Goal: Entertainment & Leisure: Consume media (video, audio)

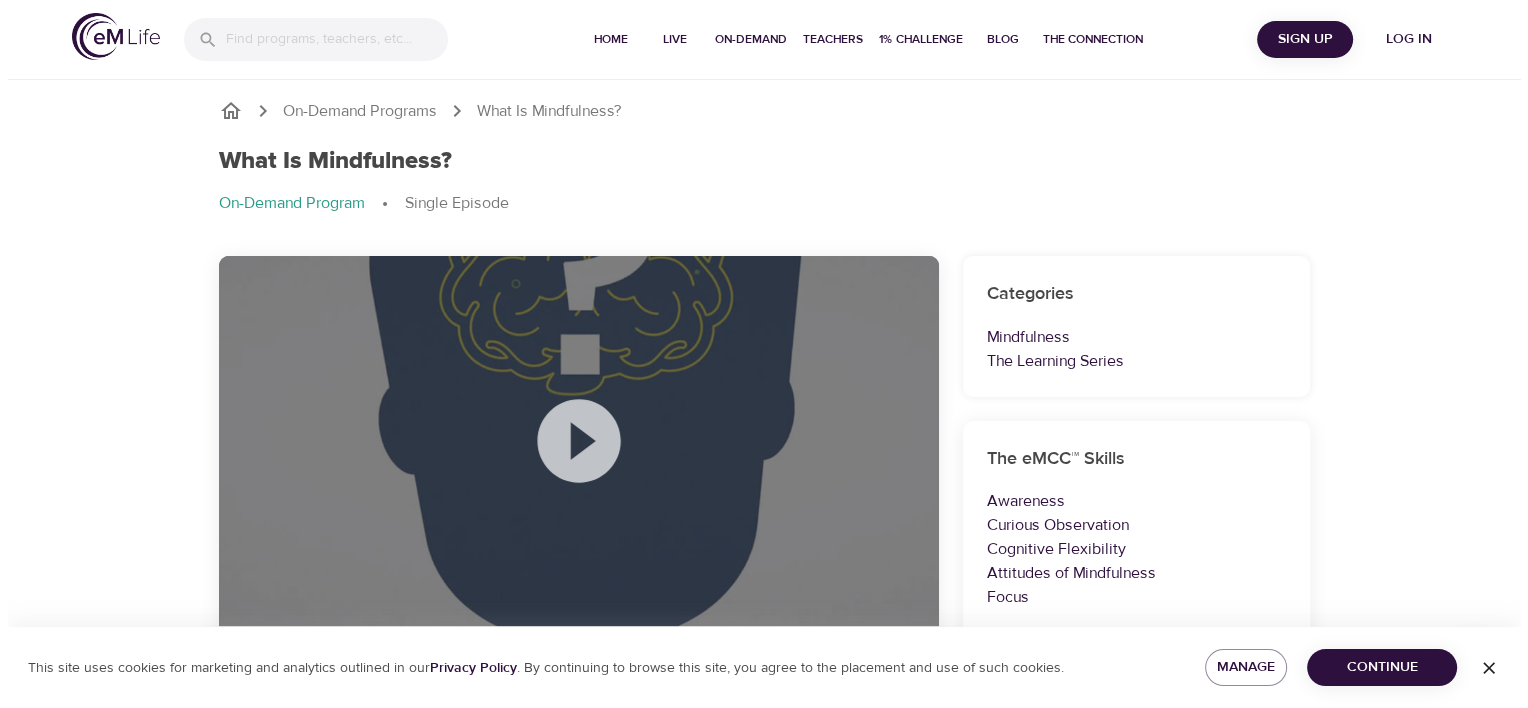
scroll to position [100, 0]
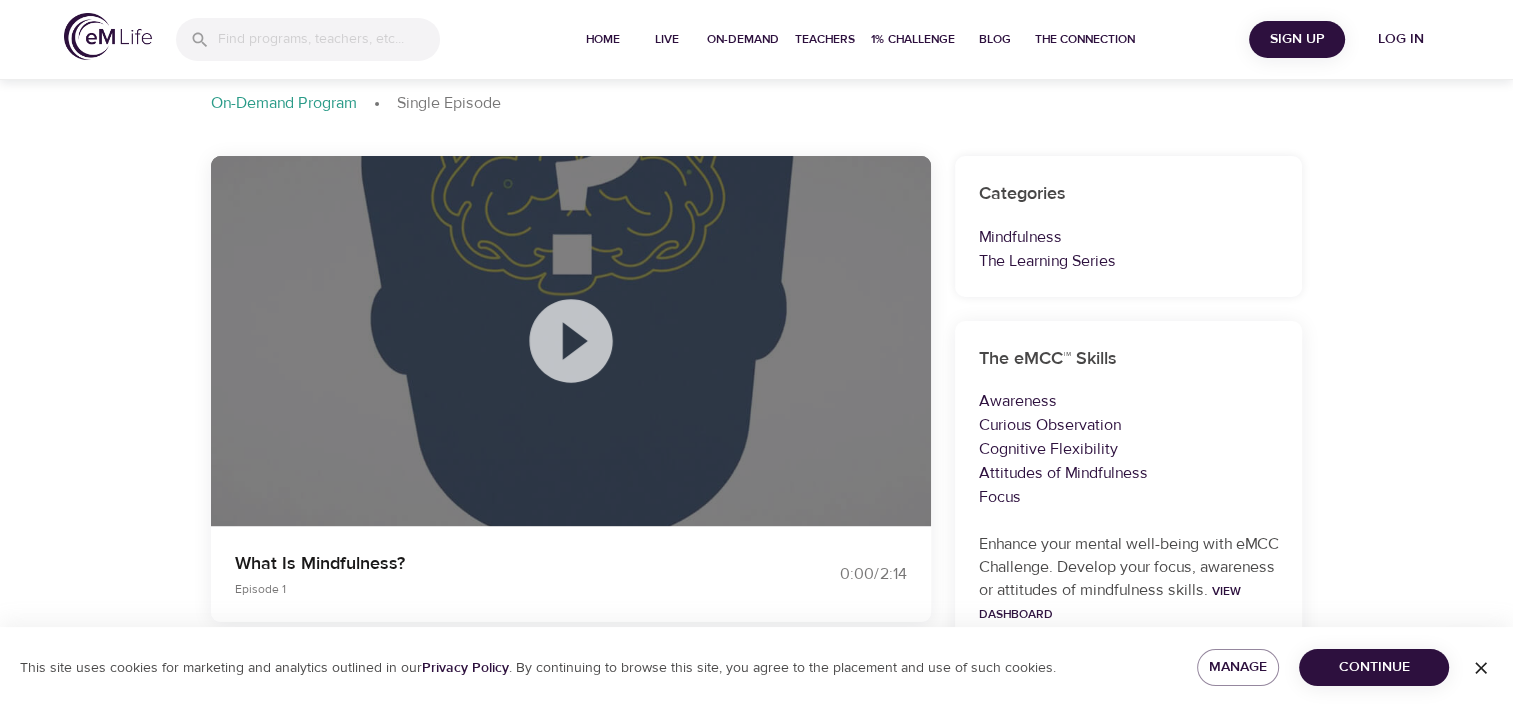
click at [551, 340] on icon at bounding box center [570, 340] width 83 height 83
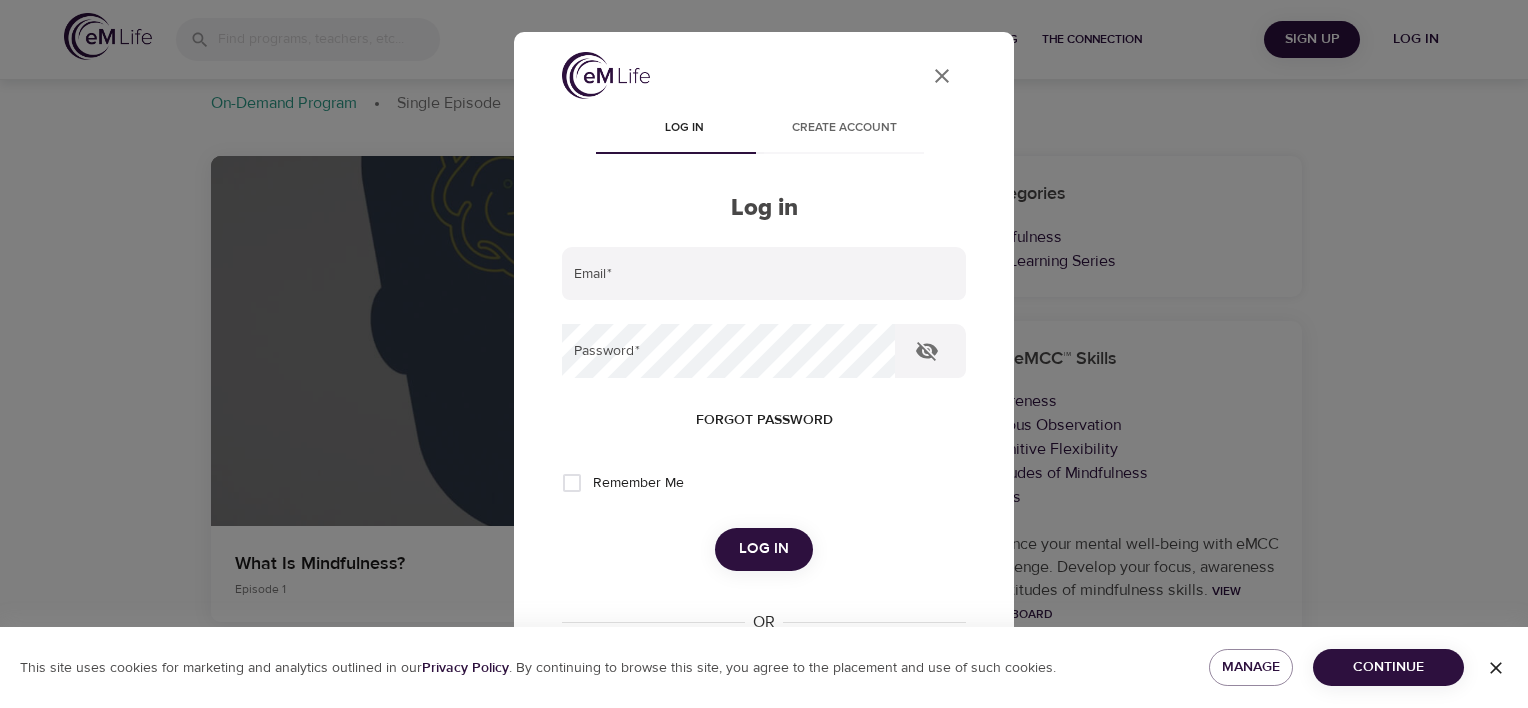
type input "[PERSON_NAME][EMAIL_ADDRESS][DOMAIN_NAME]"
click at [720, 531] on button "Log in" at bounding box center [764, 549] width 98 height 42
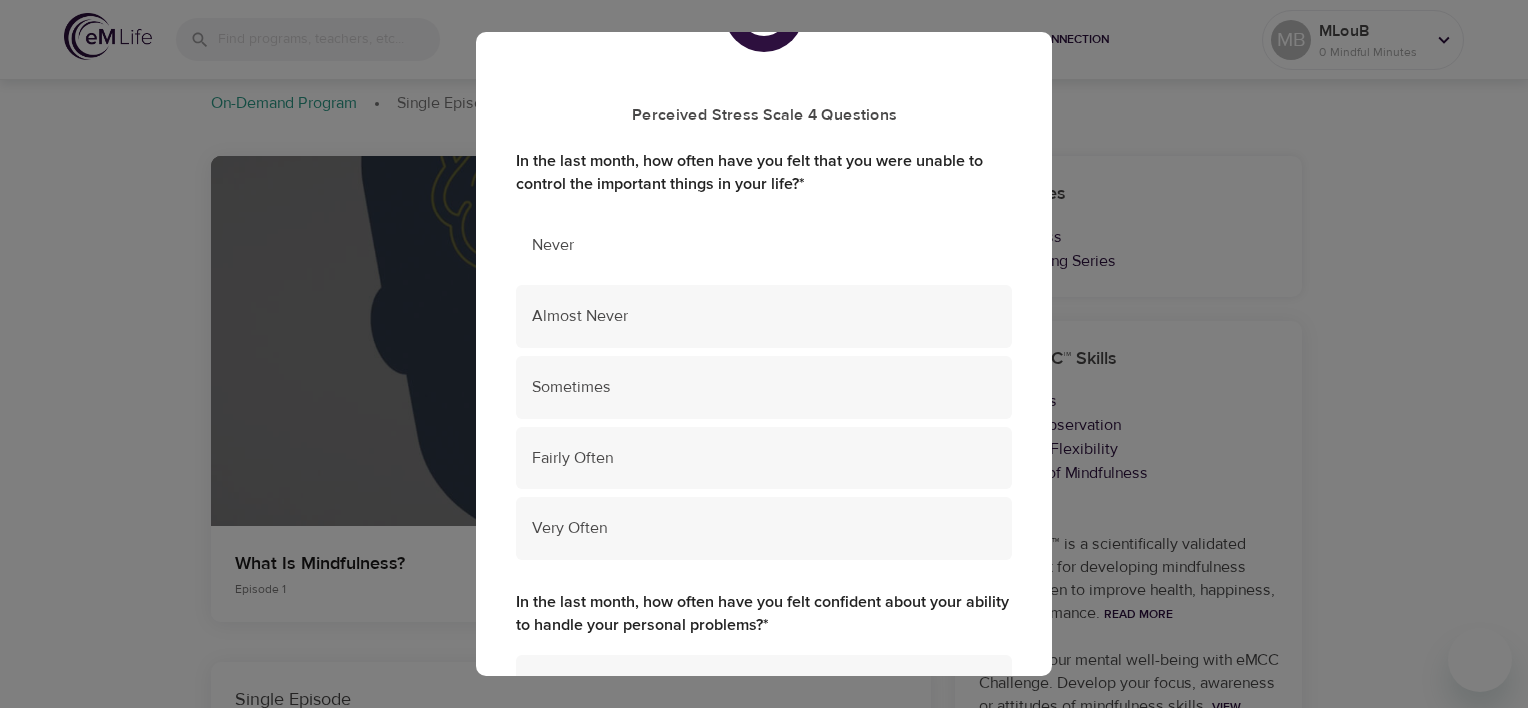
click at [575, 244] on span "Never" at bounding box center [764, 245] width 464 height 23
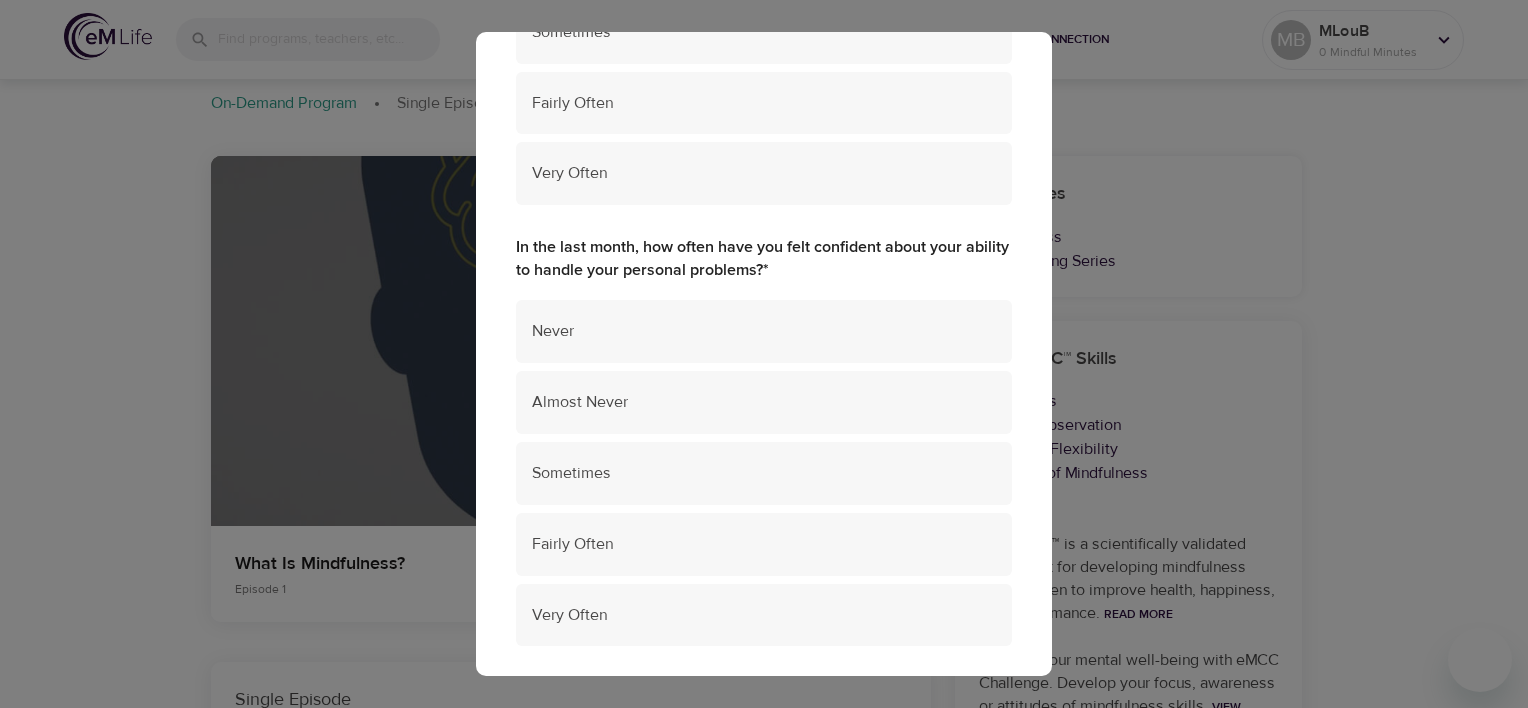
scroll to position [500, 0]
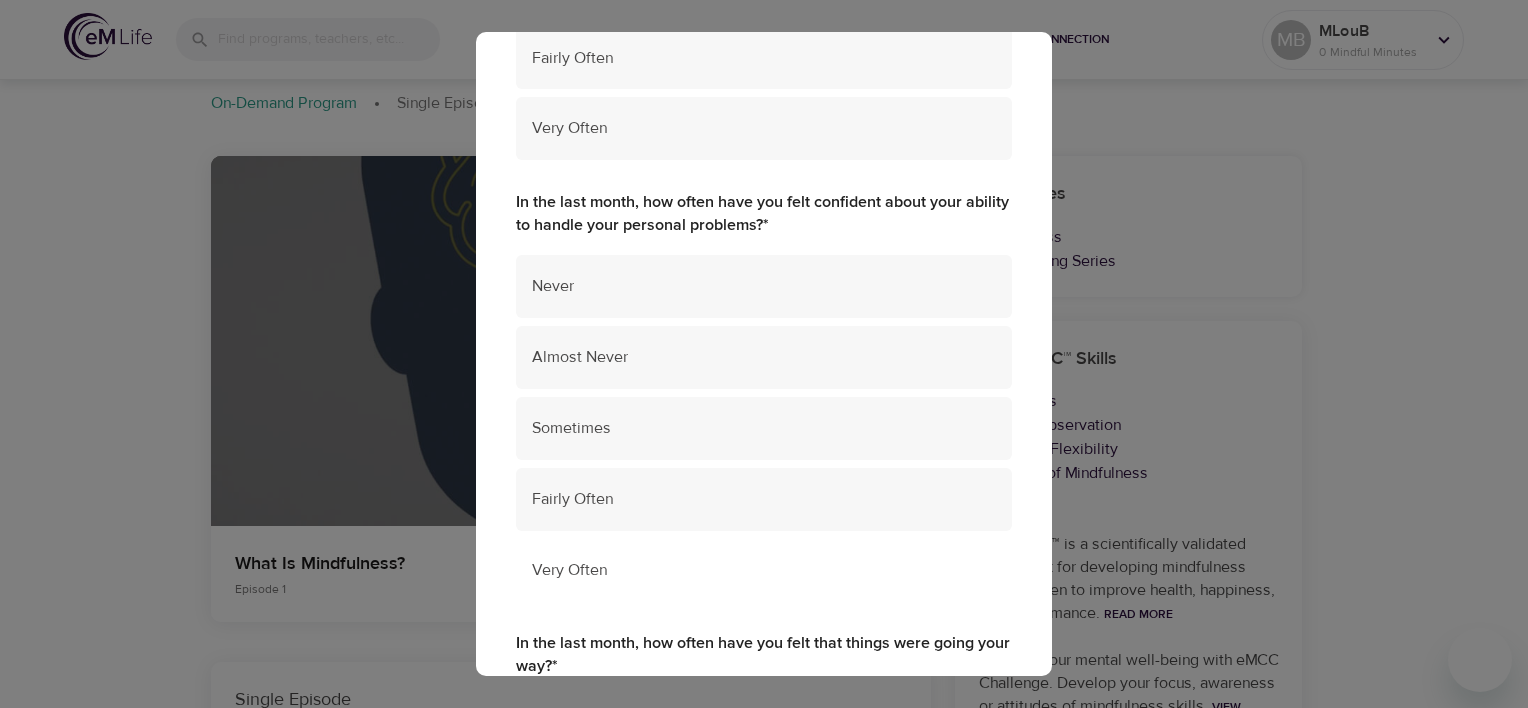
click at [594, 560] on span "Very Often" at bounding box center [764, 570] width 464 height 23
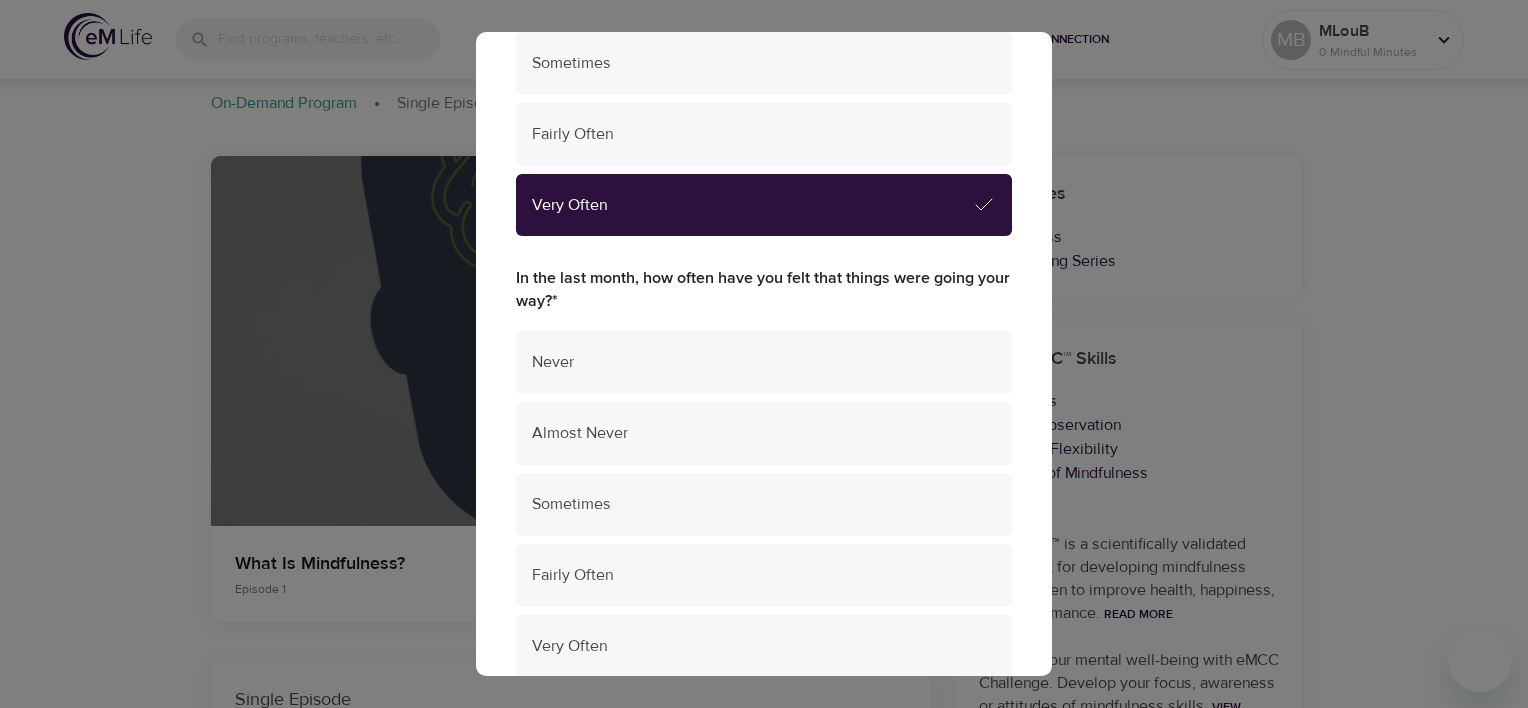
scroll to position [1000, 0]
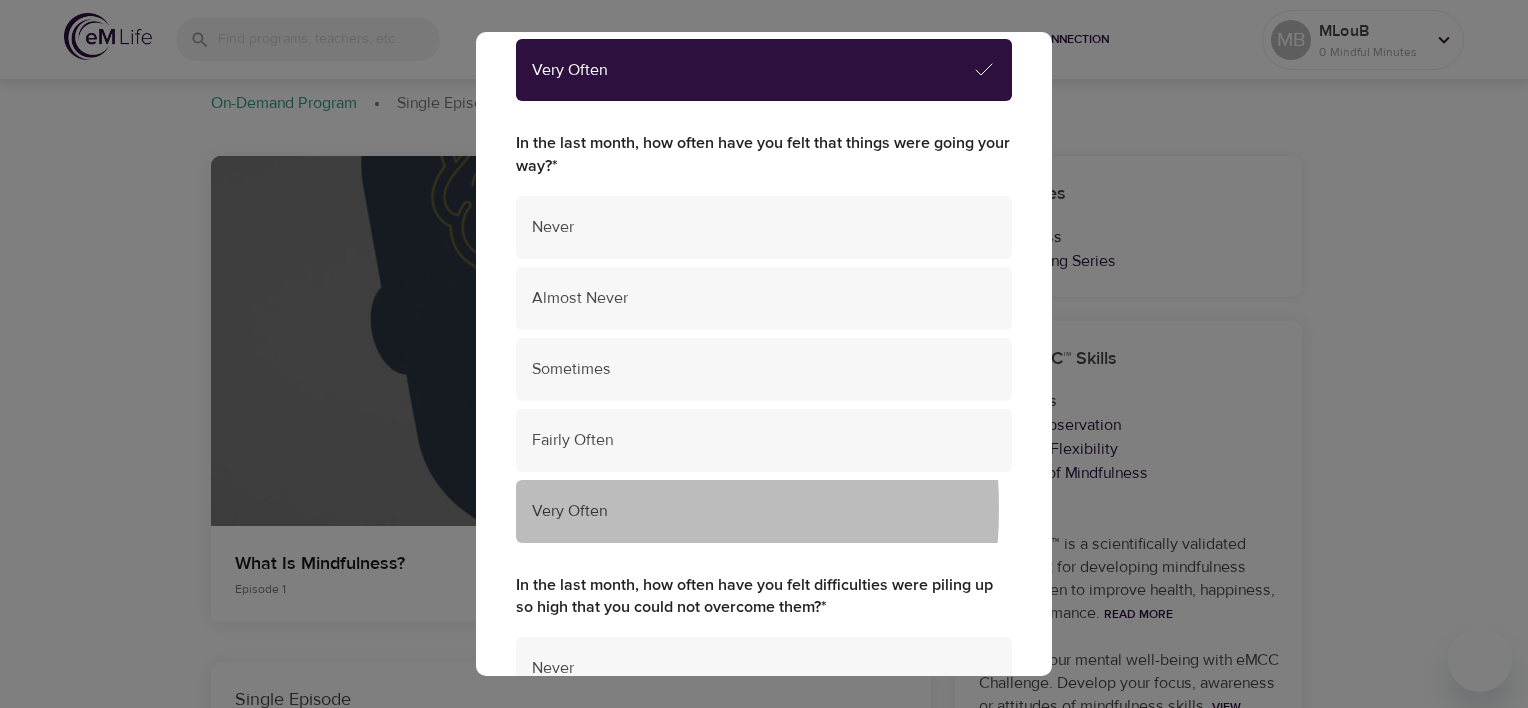
click at [544, 509] on span "Very Often" at bounding box center [764, 511] width 464 height 23
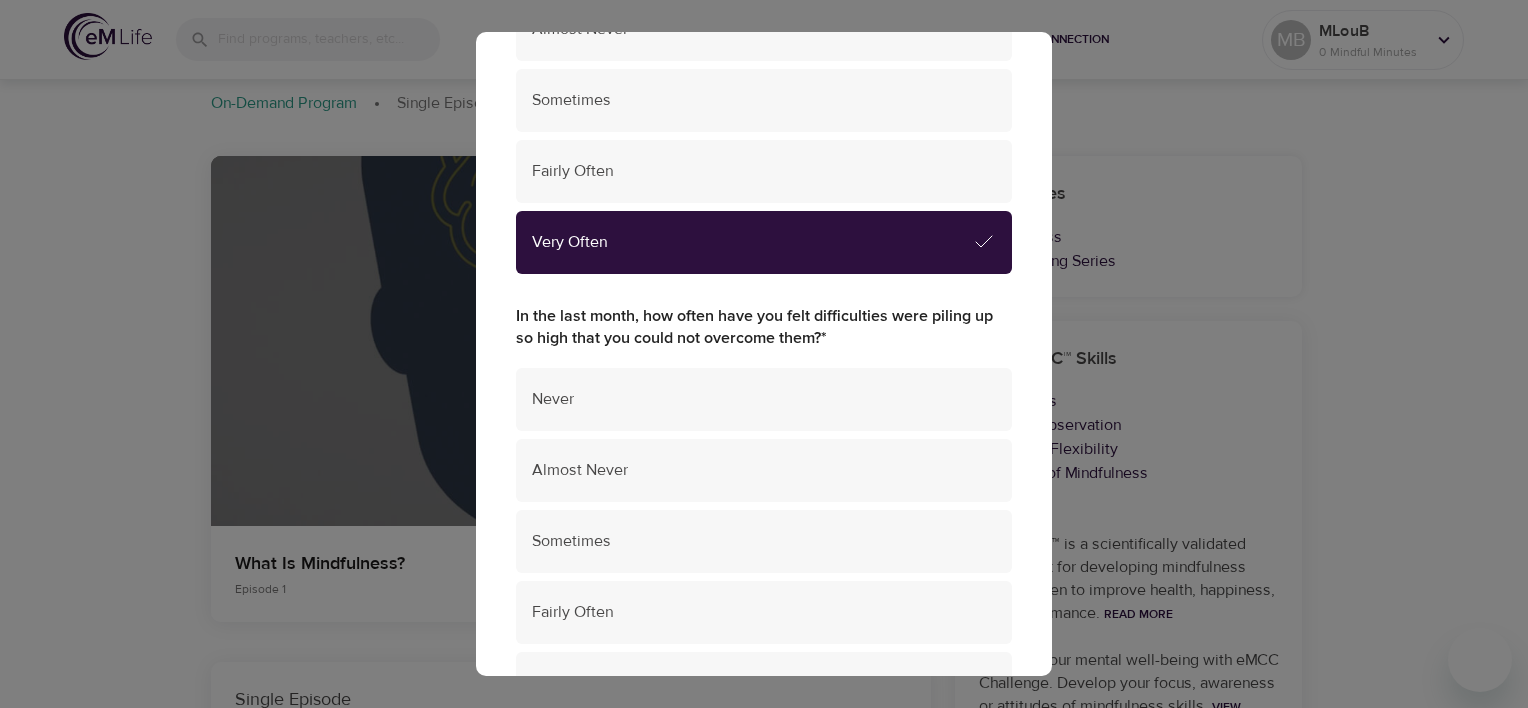
scroll to position [1300, 0]
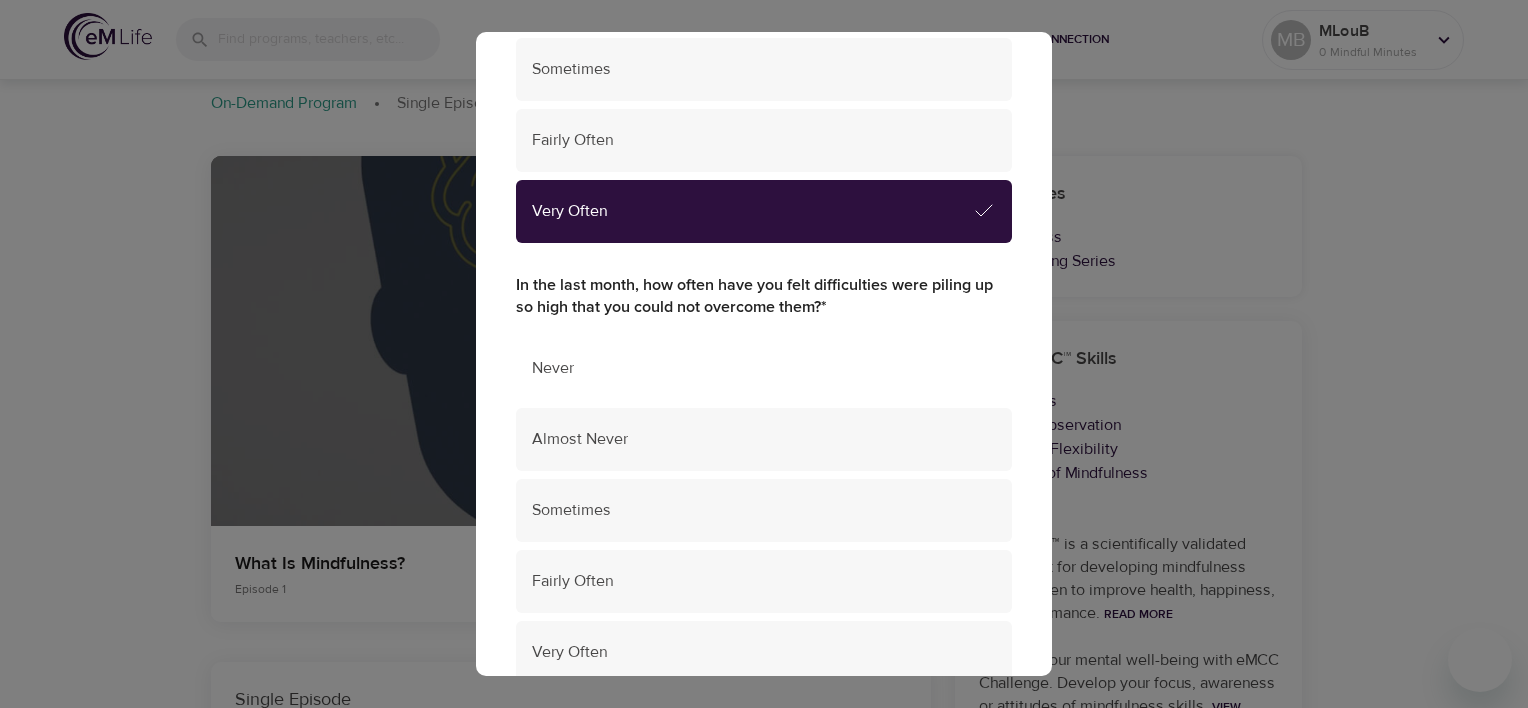
click at [619, 370] on span "Never" at bounding box center [764, 368] width 464 height 23
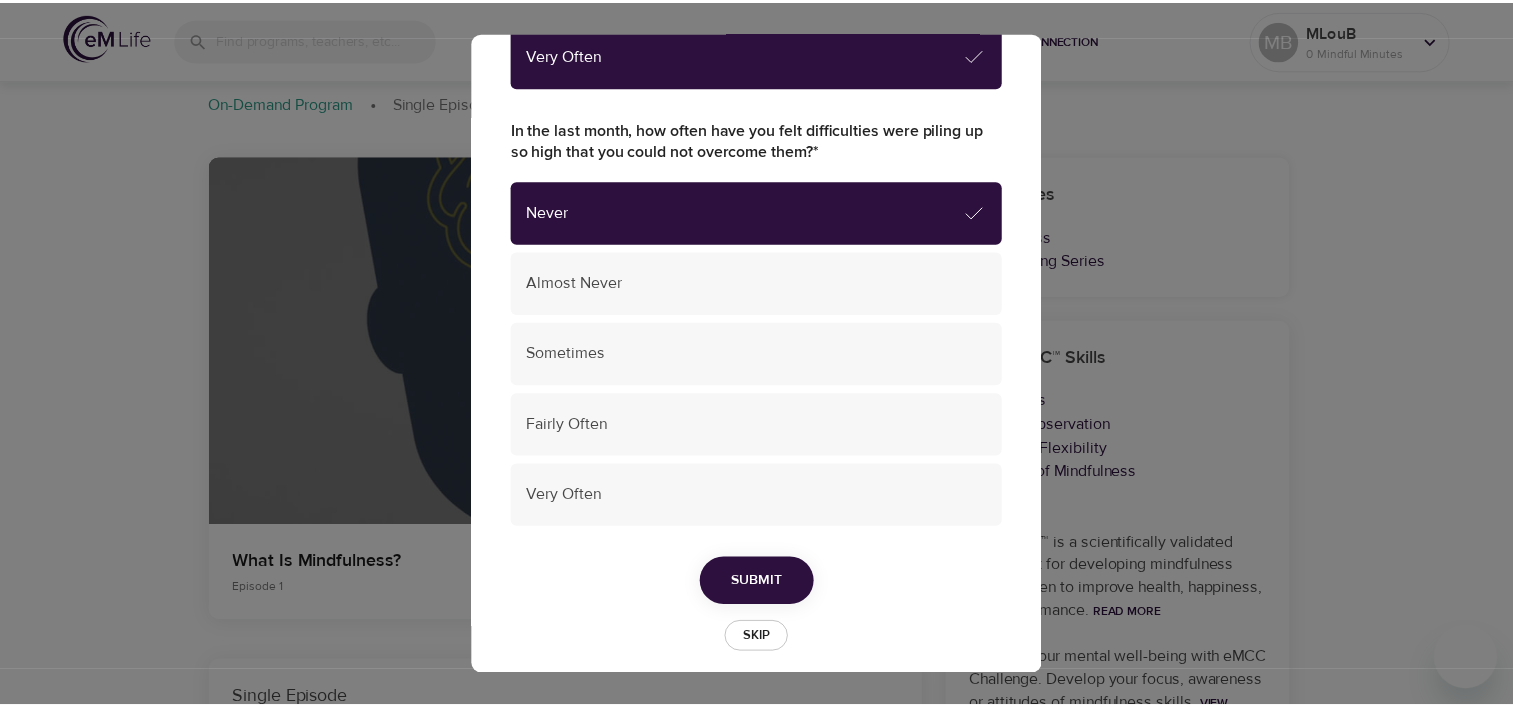
scroll to position [1473, 0]
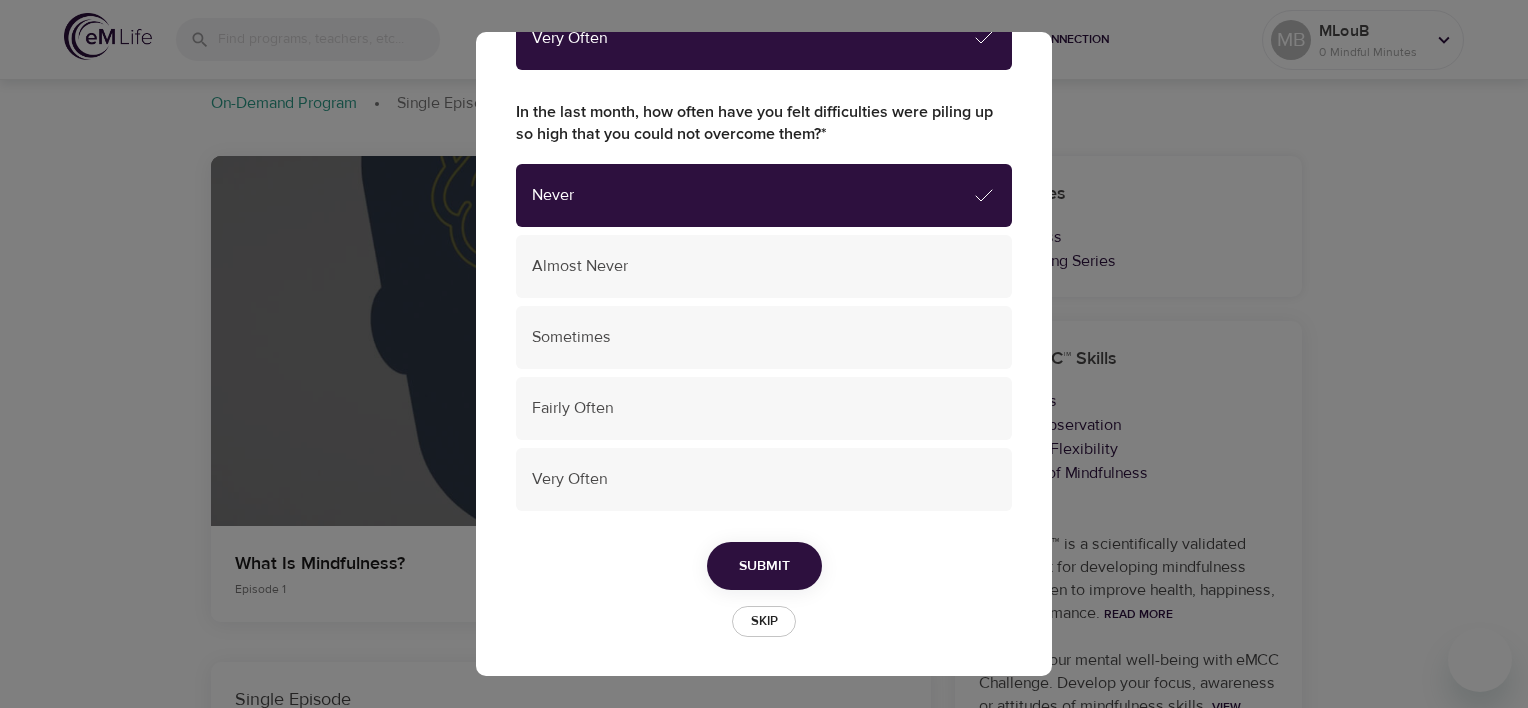
click at [768, 573] on span "Submit" at bounding box center [764, 566] width 51 height 25
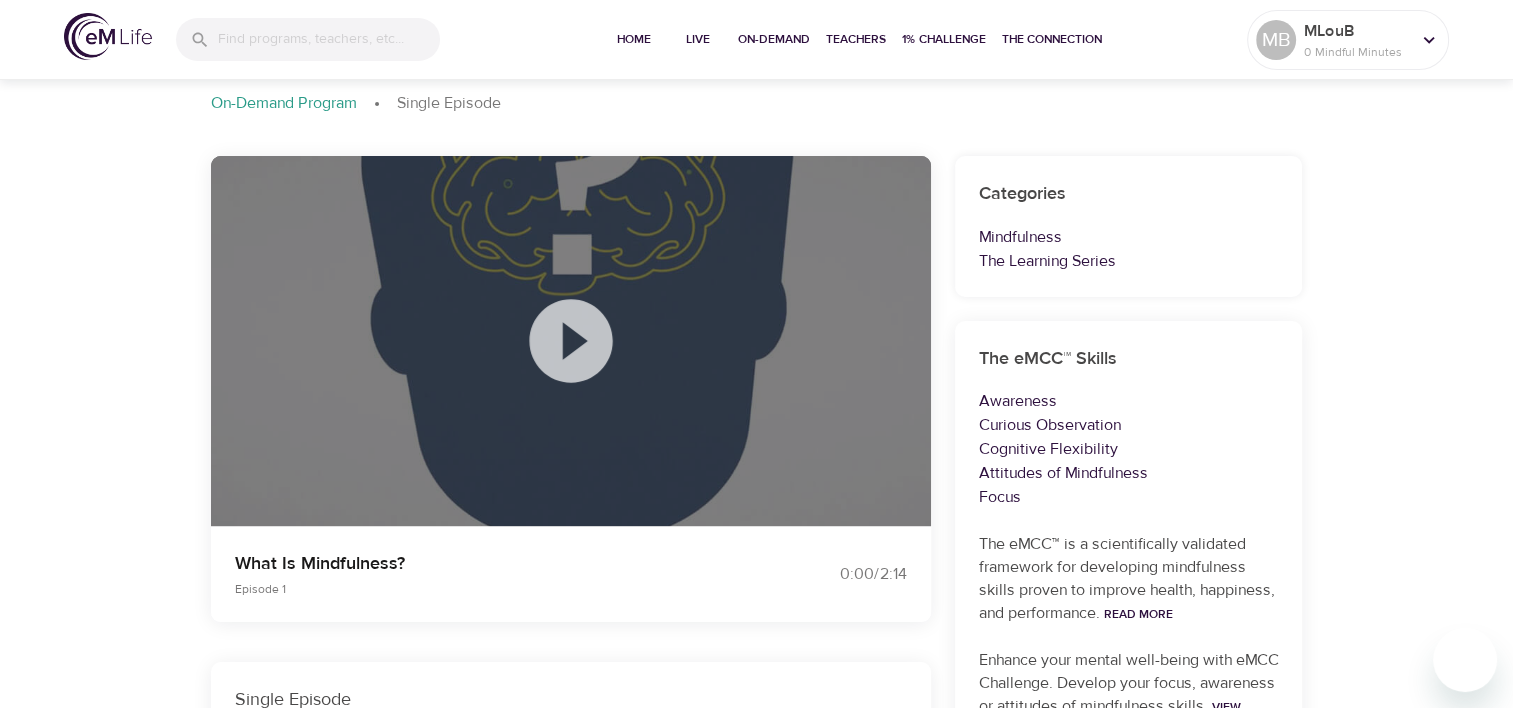
click at [568, 343] on icon at bounding box center [571, 341] width 100 height 100
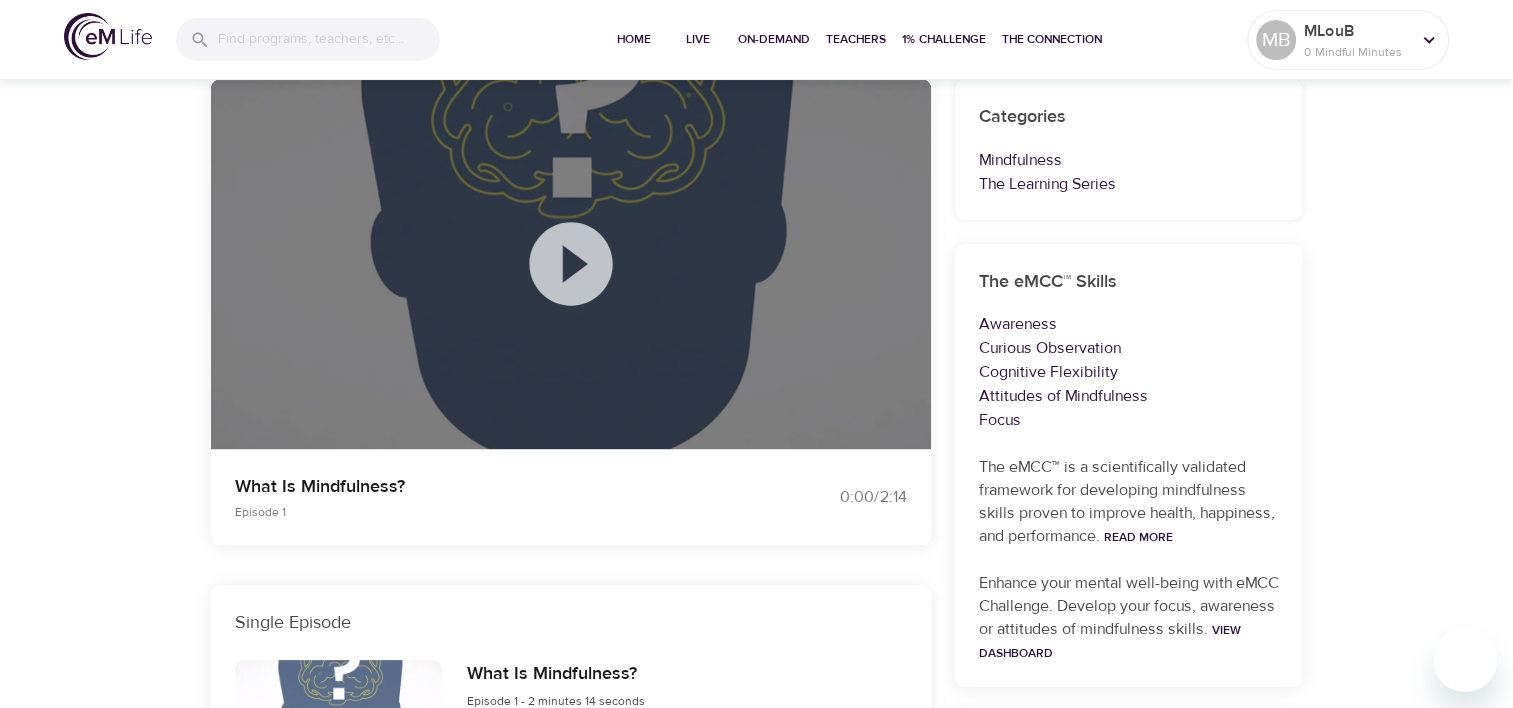
scroll to position [200, 0]
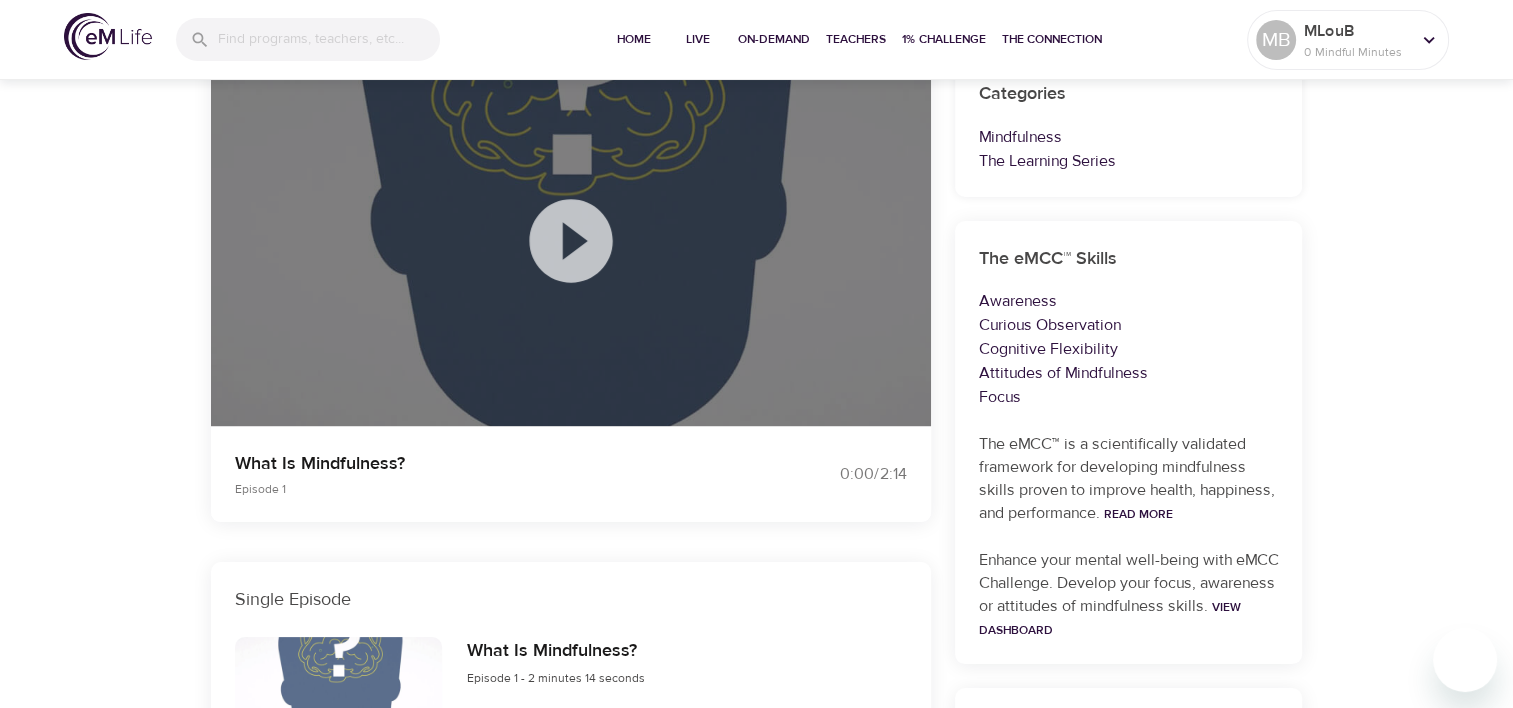
click at [1070, 325] on p "Curious Observation" at bounding box center [1129, 325] width 300 height 24
click at [1071, 325] on p "Curious Observation" at bounding box center [1129, 325] width 300 height 24
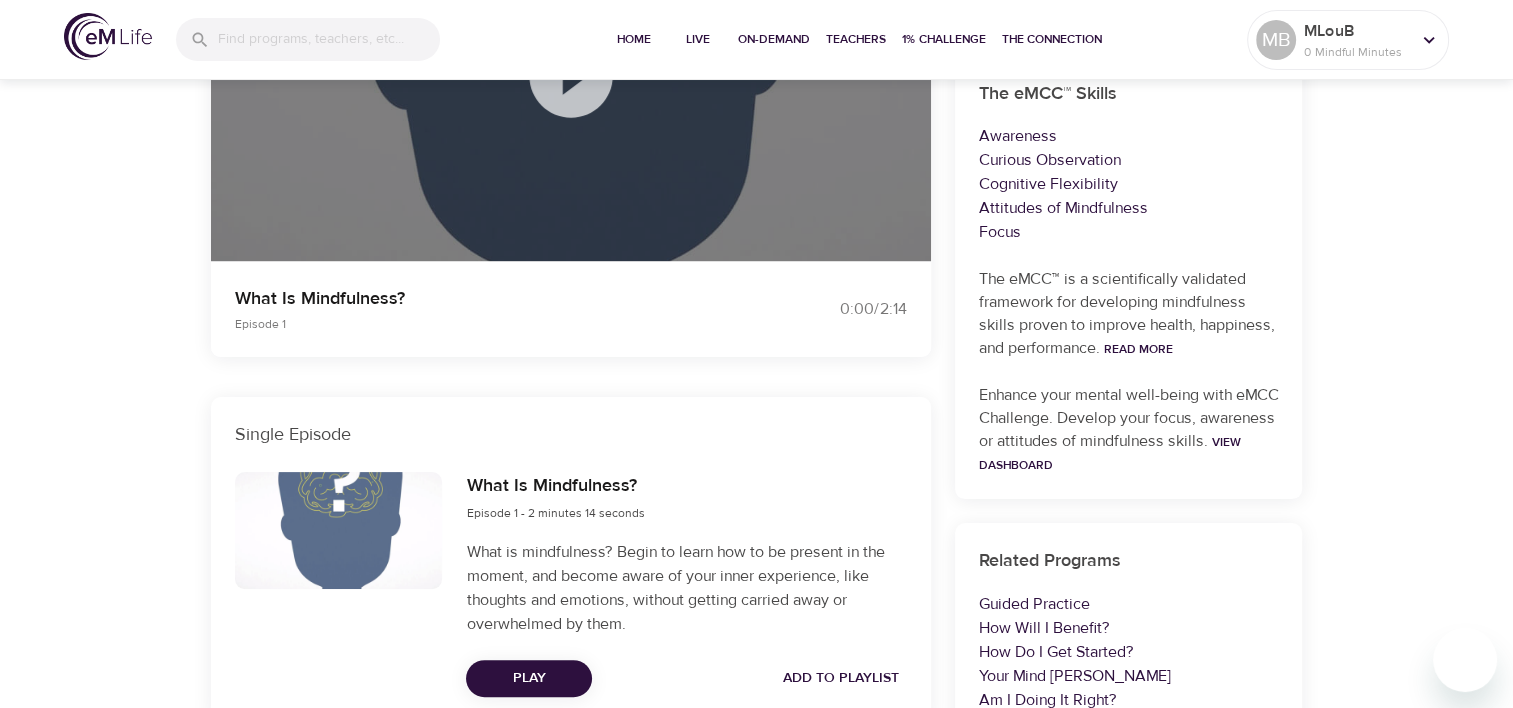
scroll to position [400, 0]
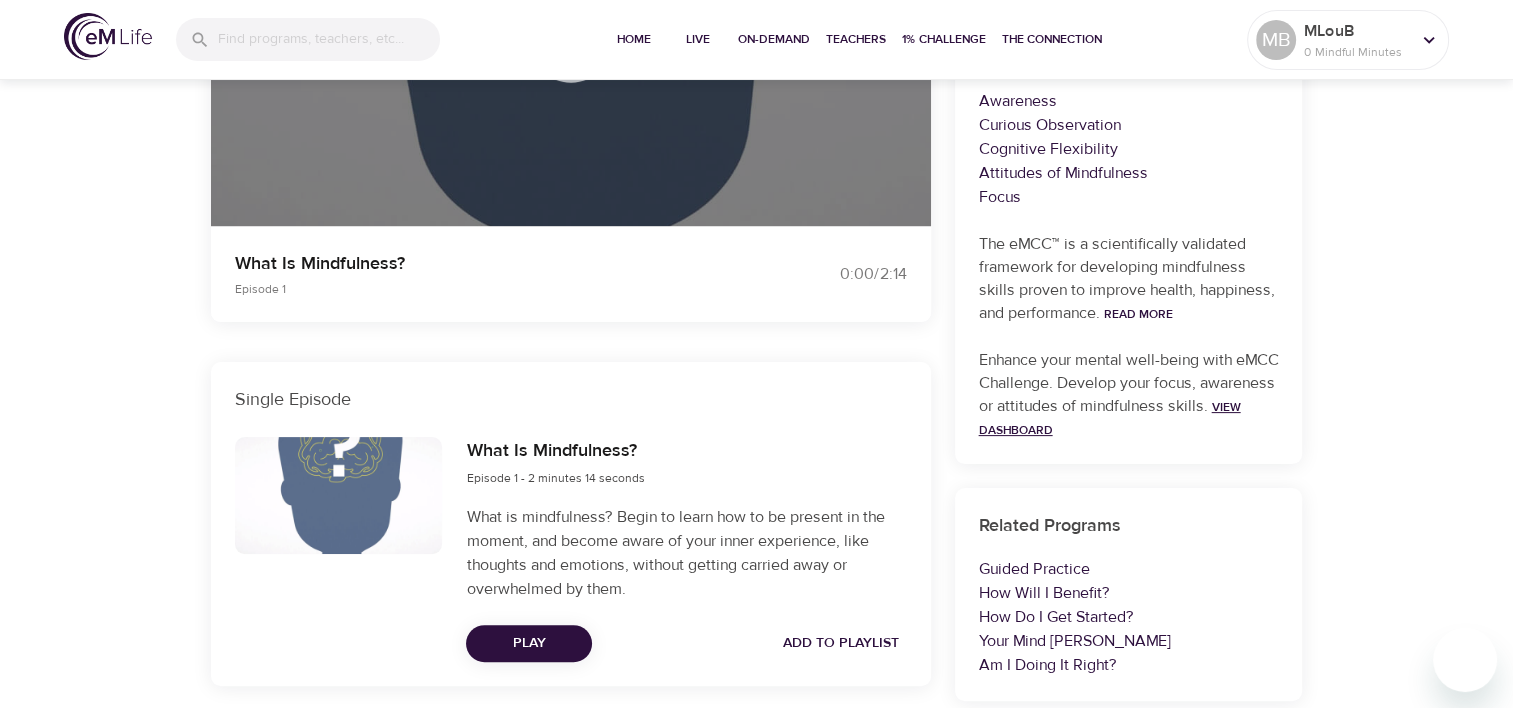
click at [1101, 427] on link "View Dashboard" at bounding box center [1110, 418] width 262 height 39
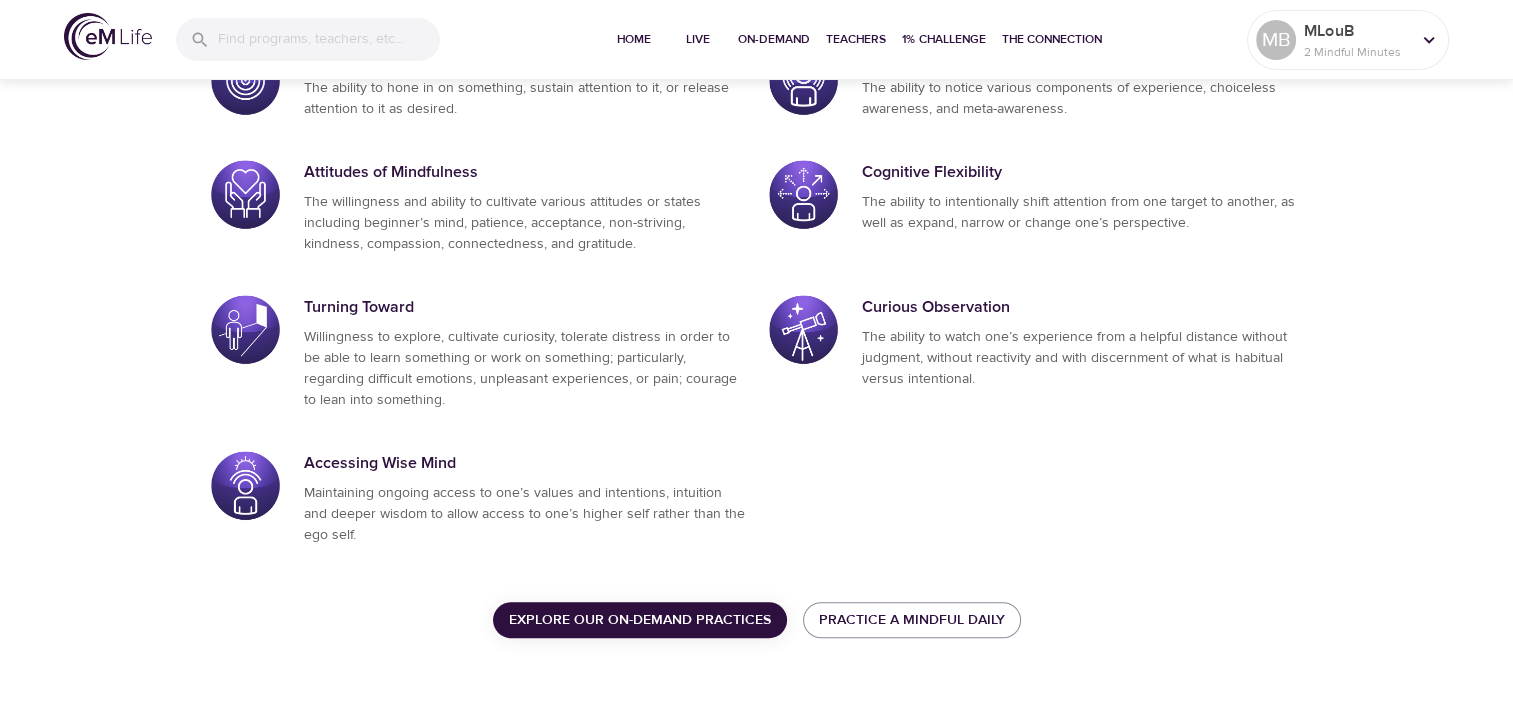
scroll to position [1170, 0]
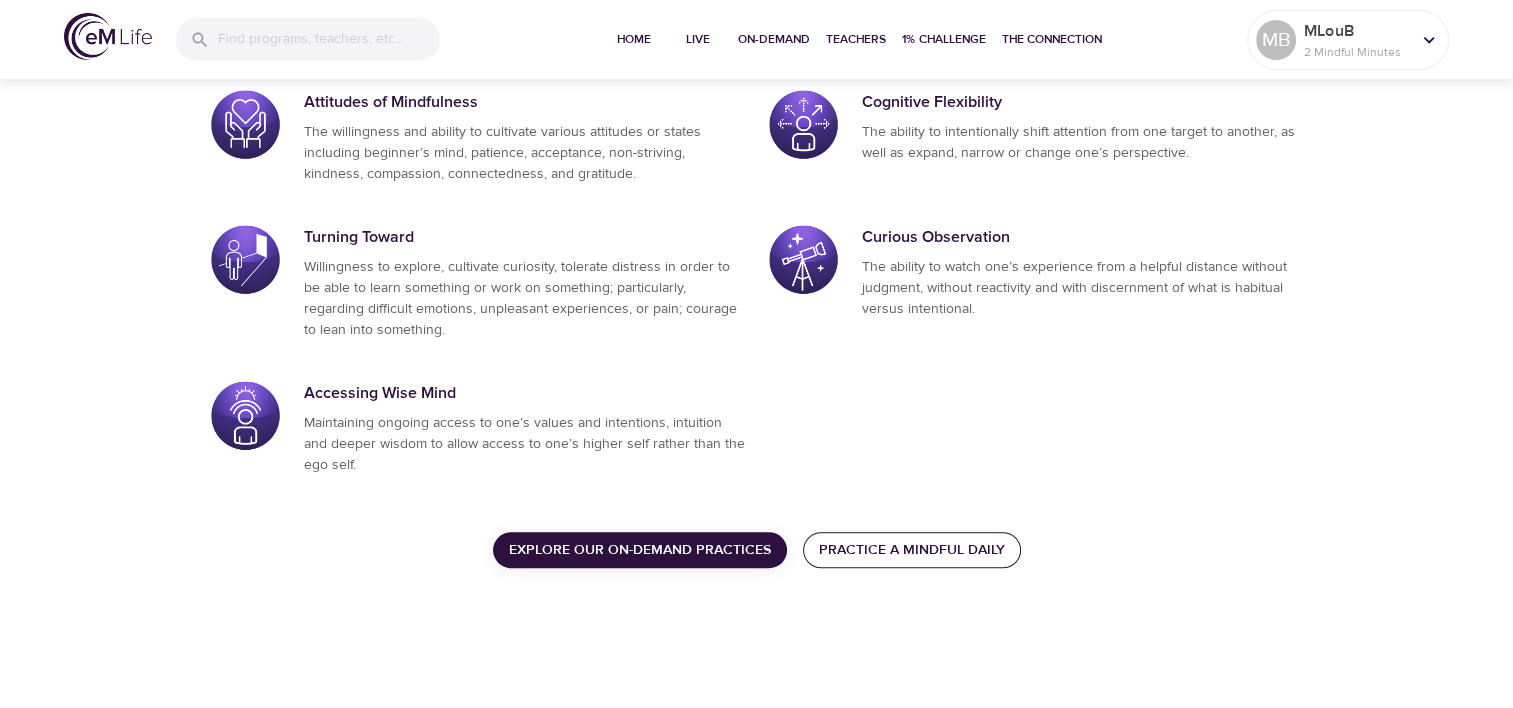
click at [956, 546] on span "Practice a Mindful Daily" at bounding box center [912, 550] width 186 height 25
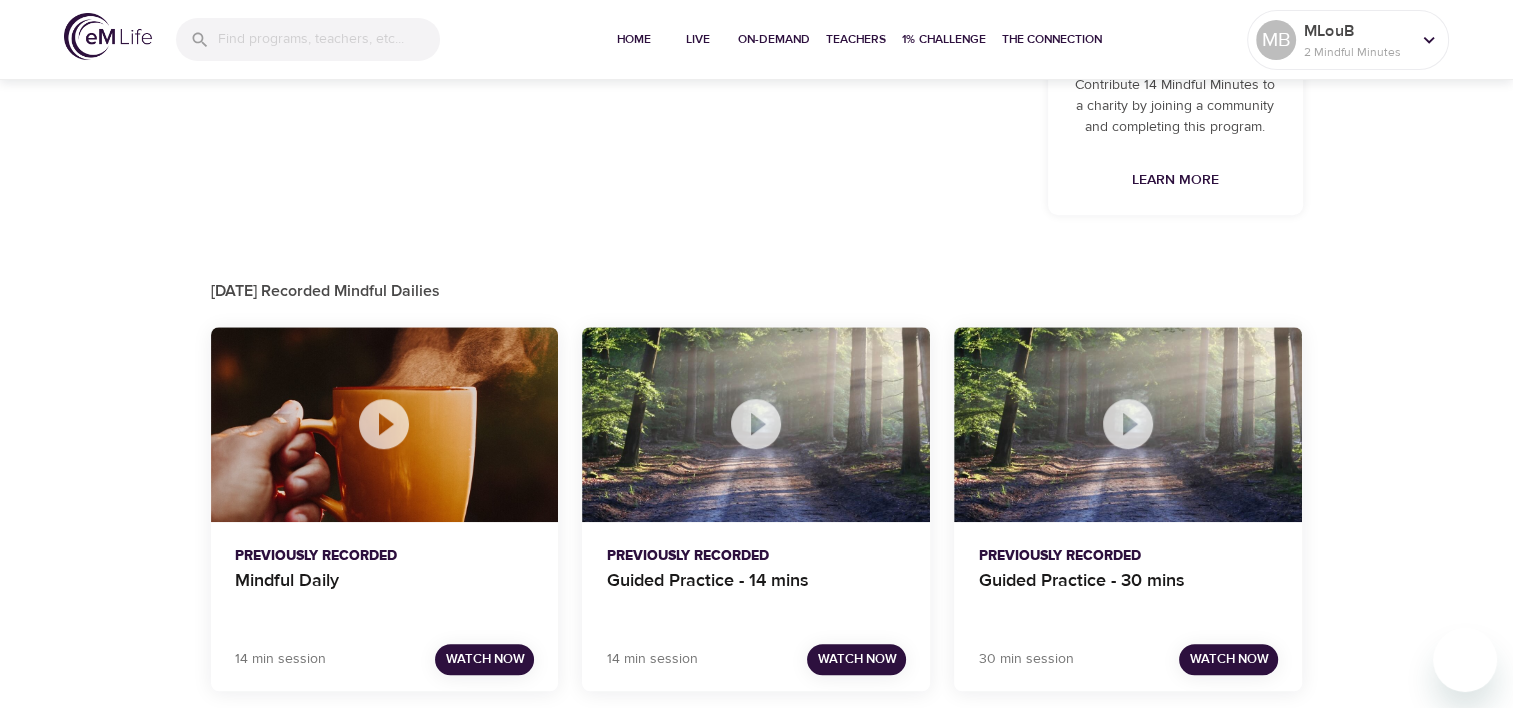
scroll to position [1111, 0]
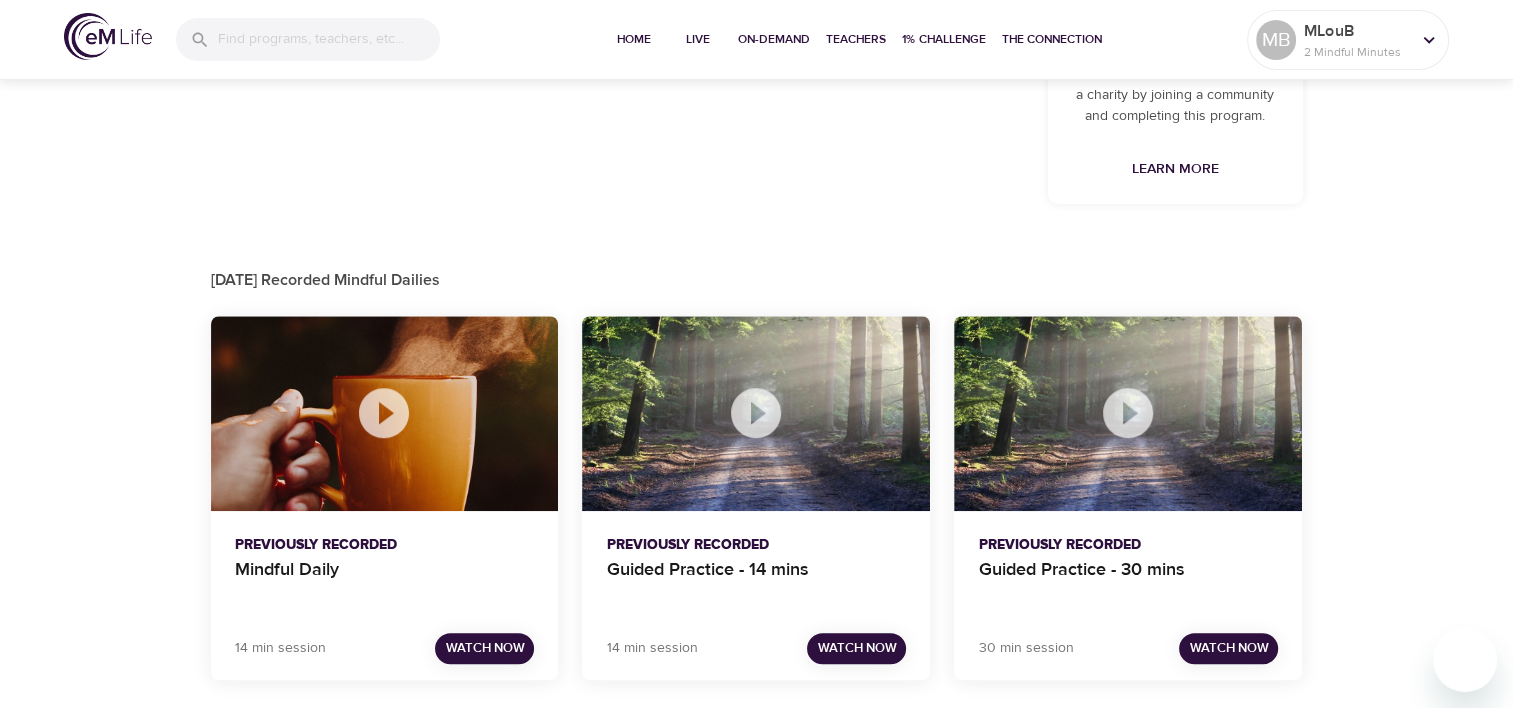
click at [756, 411] on icon at bounding box center [756, 413] width 60 height 60
click at [838, 651] on span "Watch Now" at bounding box center [856, 648] width 79 height 23
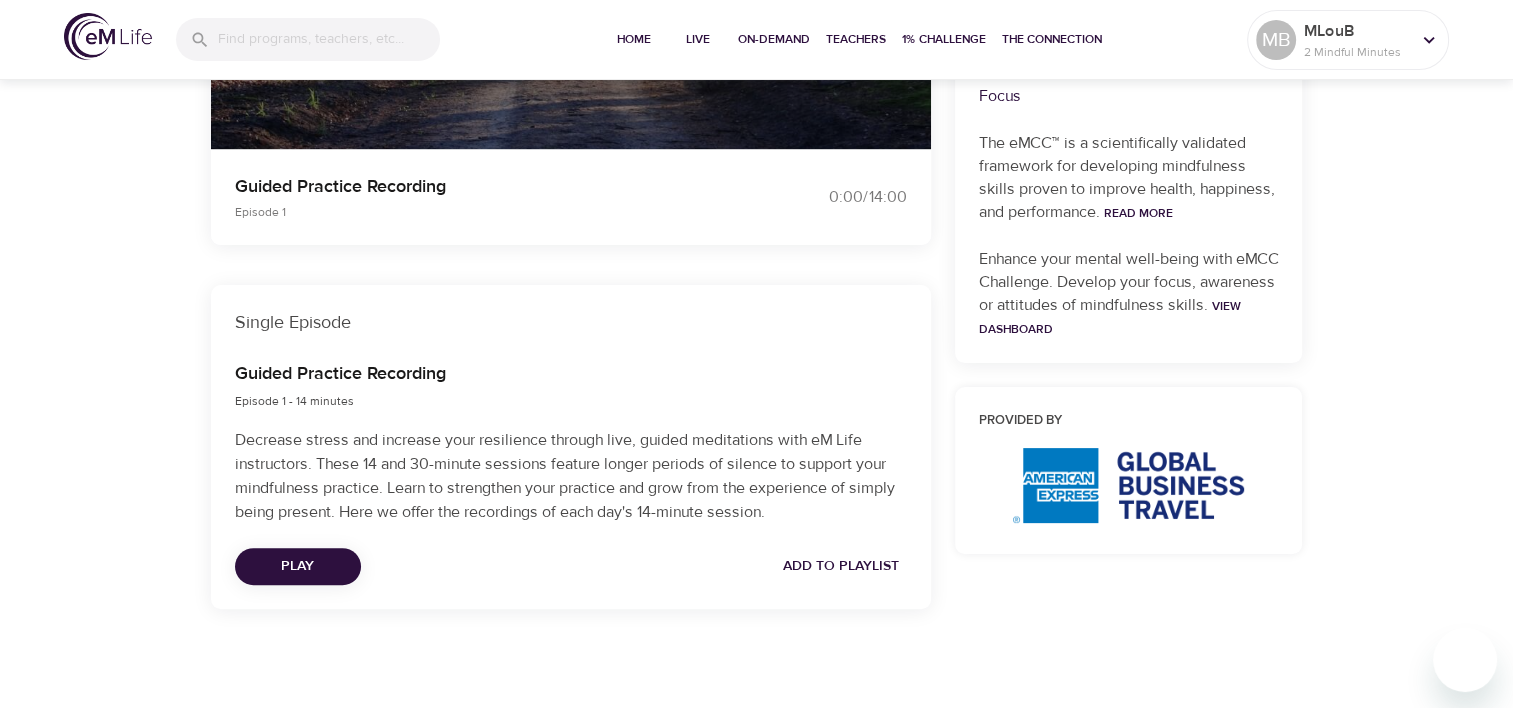
scroll to position [684, 0]
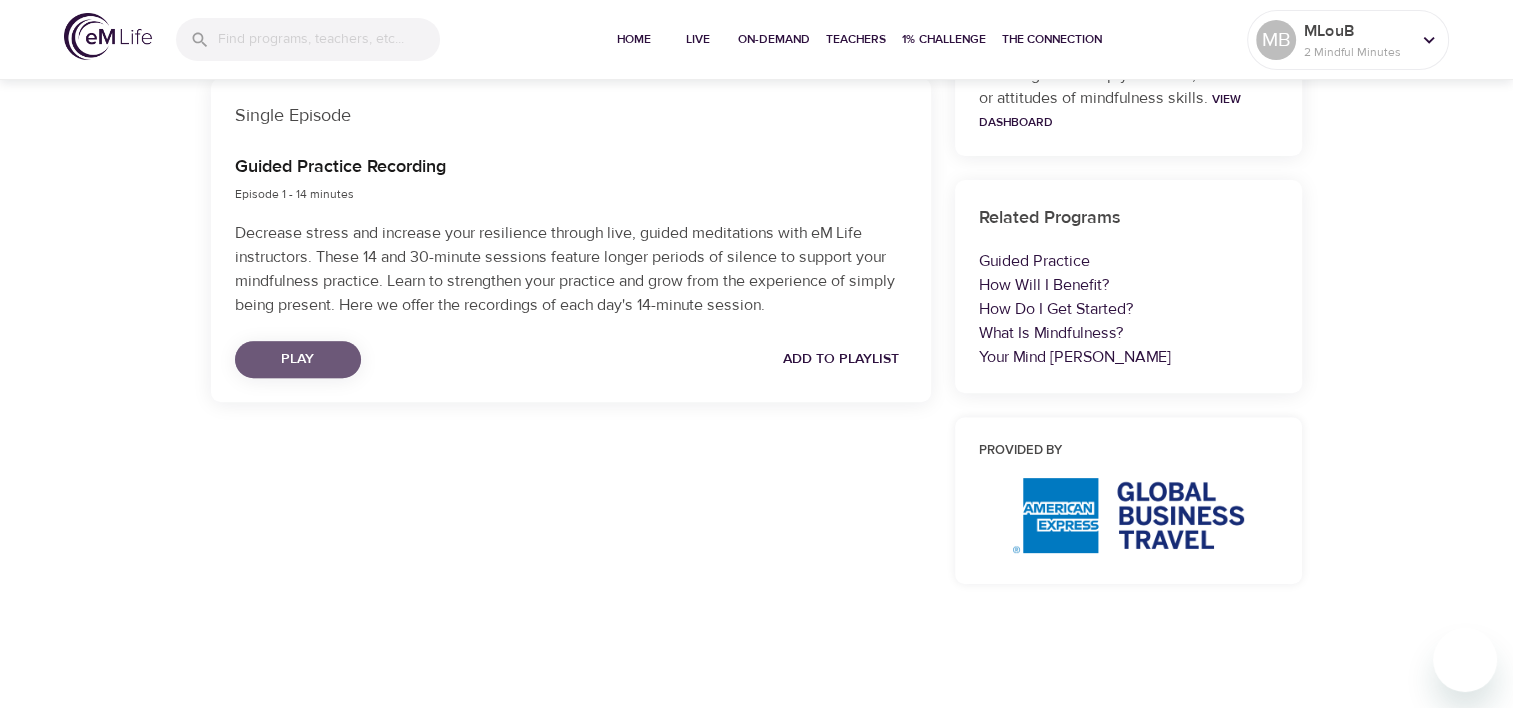
click at [300, 362] on span "Play" at bounding box center [298, 359] width 94 height 25
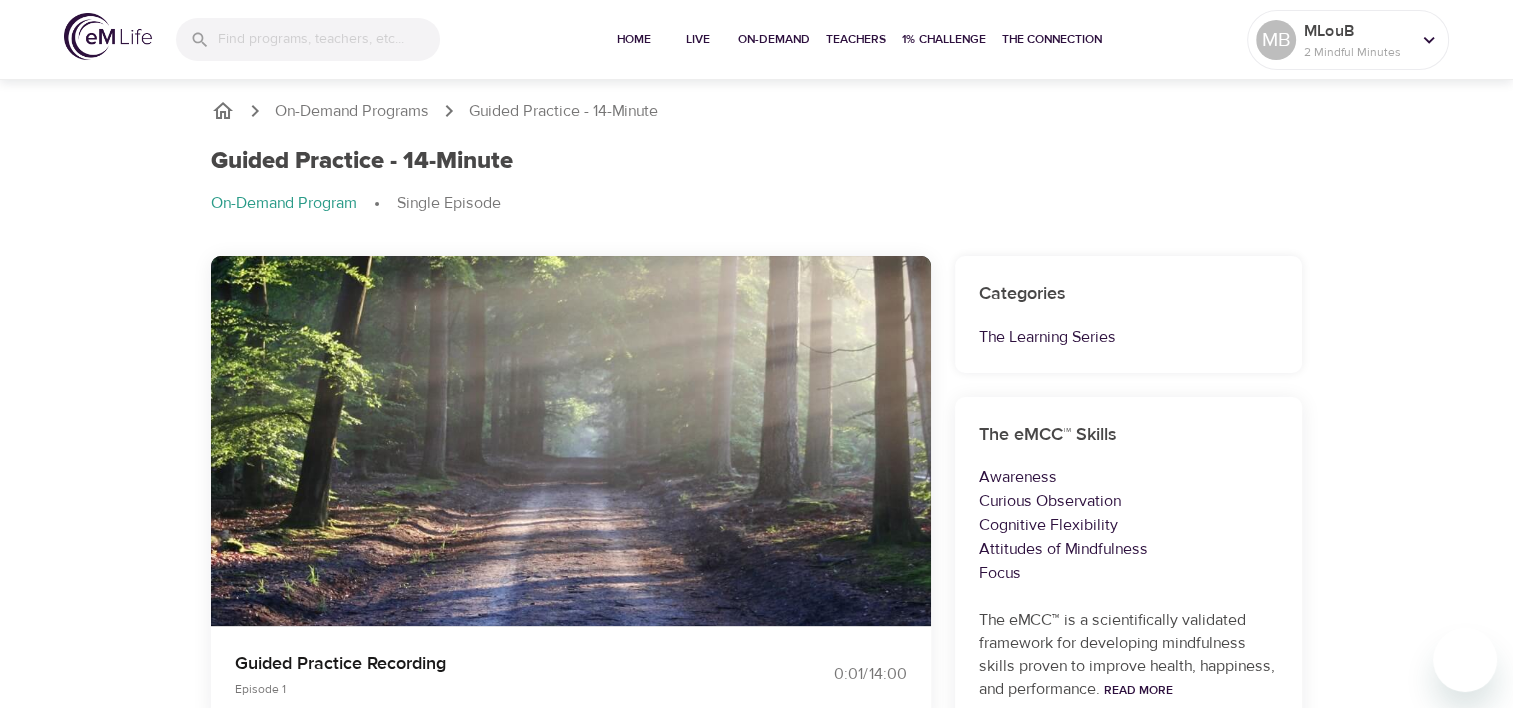
scroll to position [100, 0]
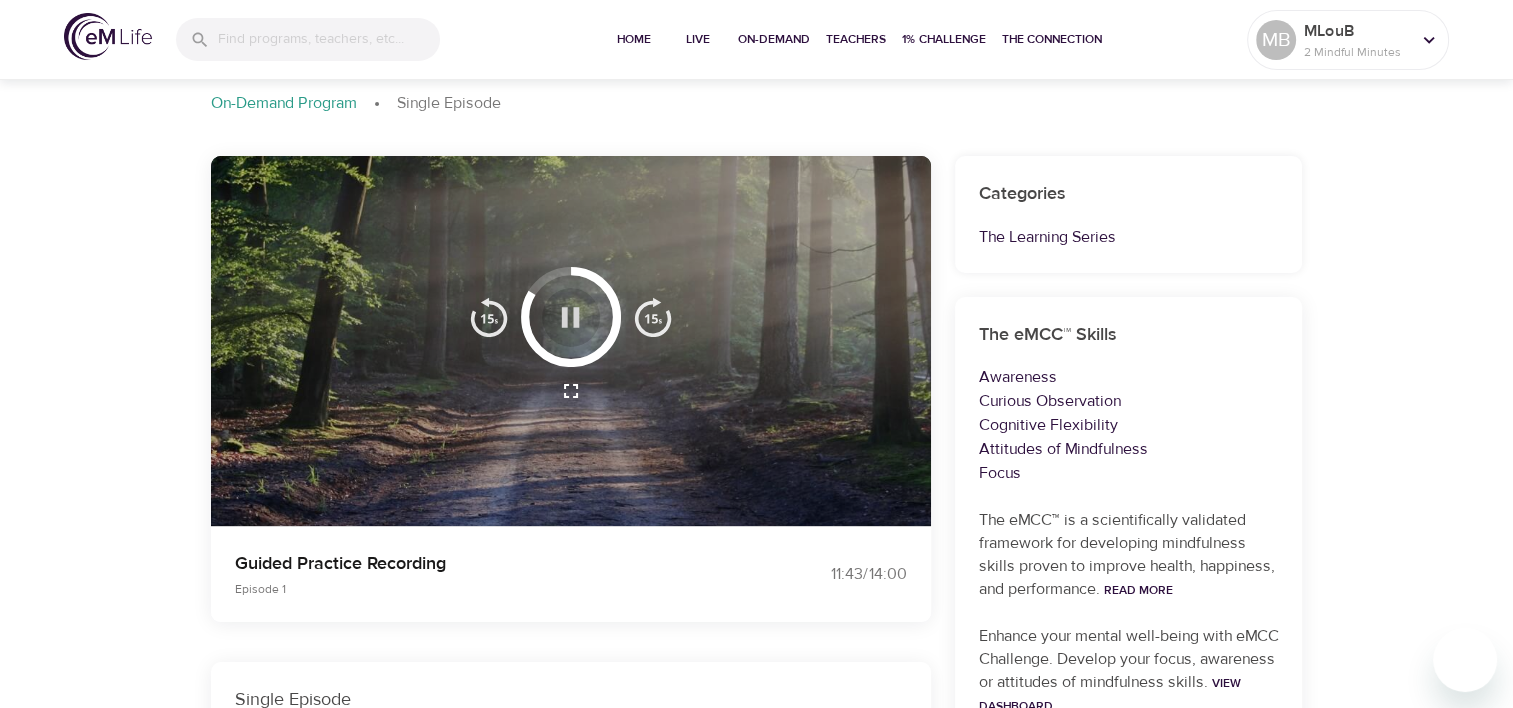
click at [577, 312] on icon "button" at bounding box center [571, 317] width 18 height 20
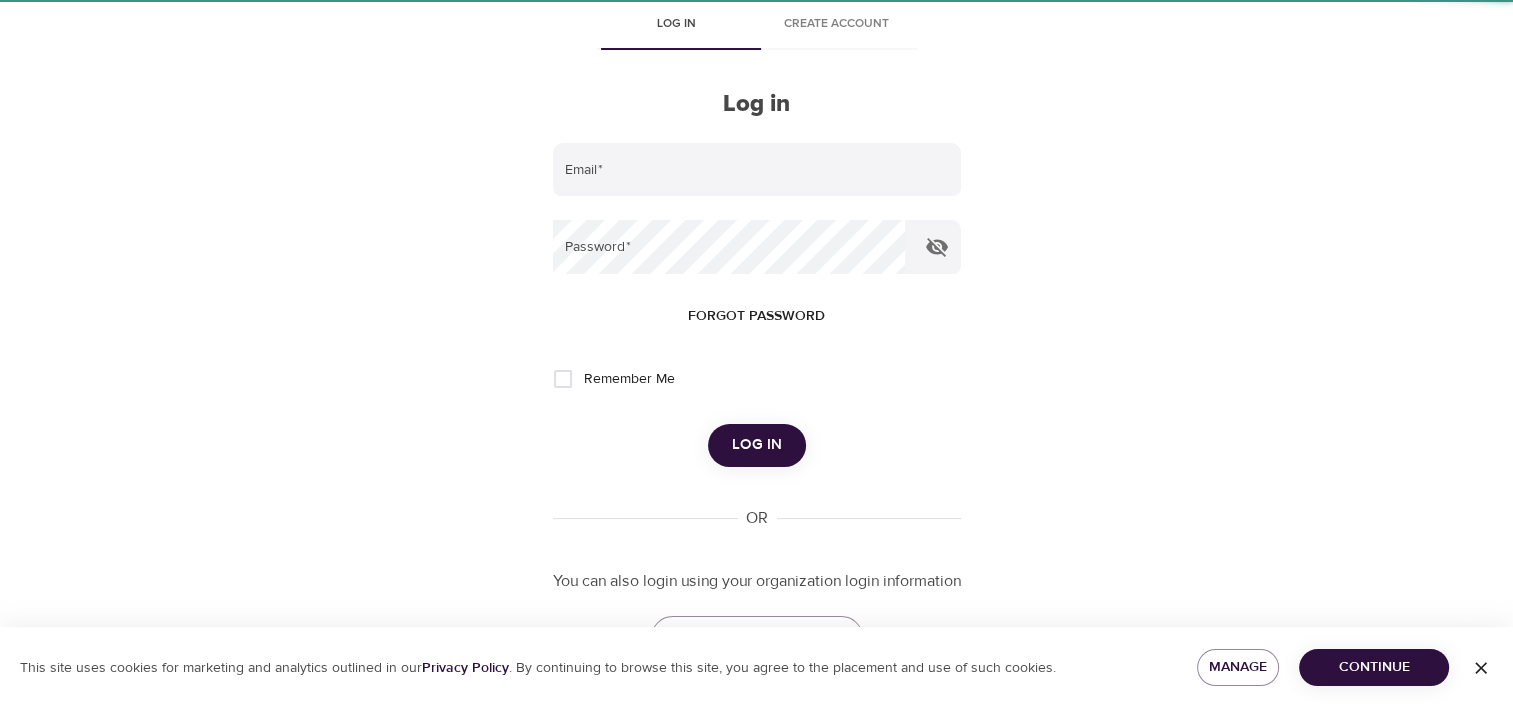
type input "marylou.bolas@amexgbt.com"
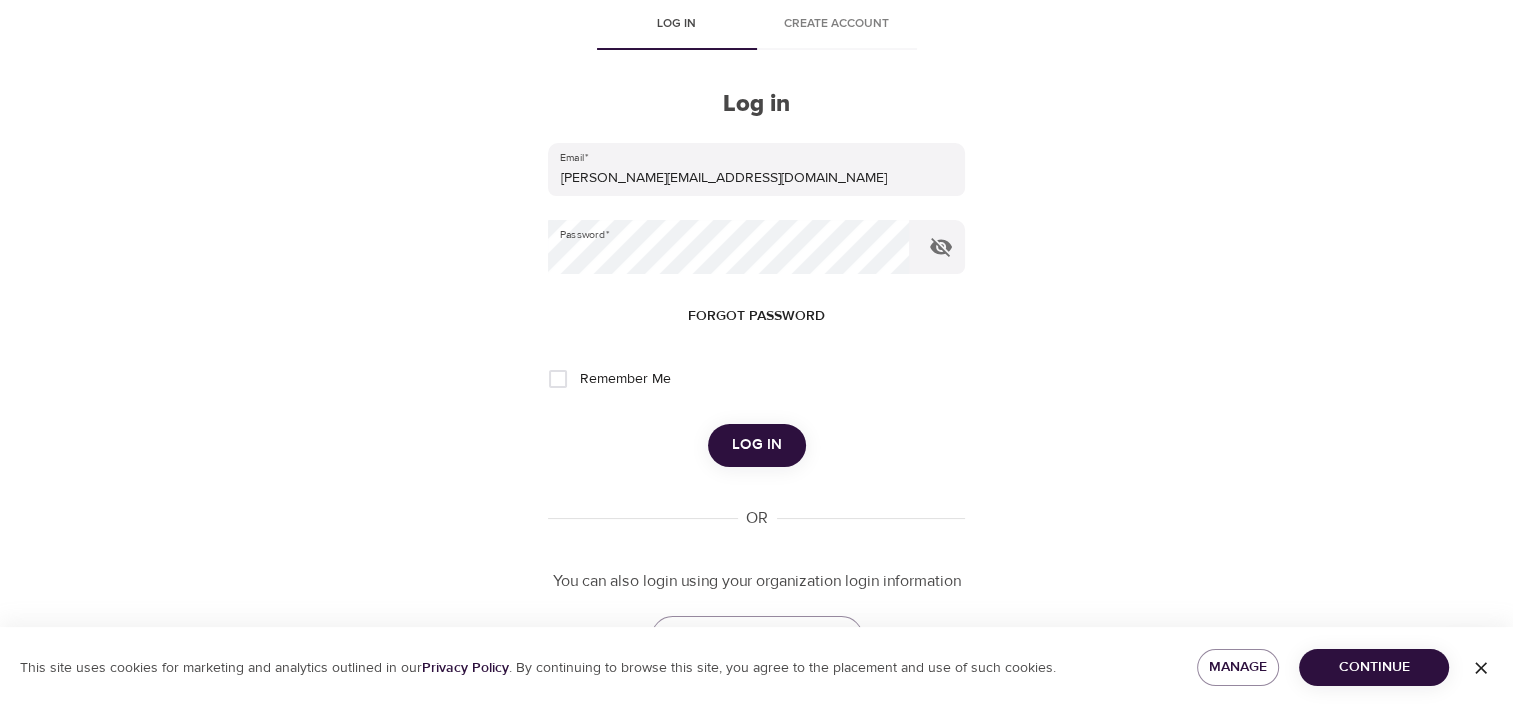
scroll to position [75, 0]
